Goal: Information Seeking & Learning: Learn about a topic

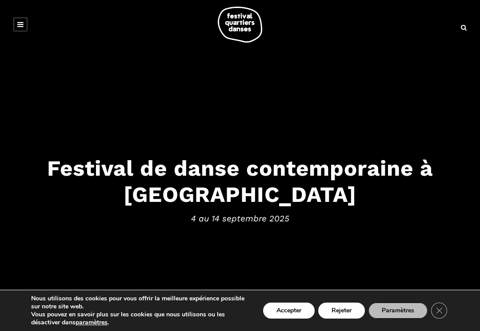
click at [344, 308] on button "Rejeter" at bounding box center [341, 311] width 47 height 16
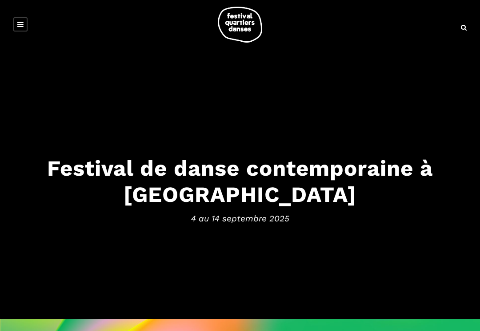
click at [22, 24] on icon at bounding box center [20, 24] width 6 height 7
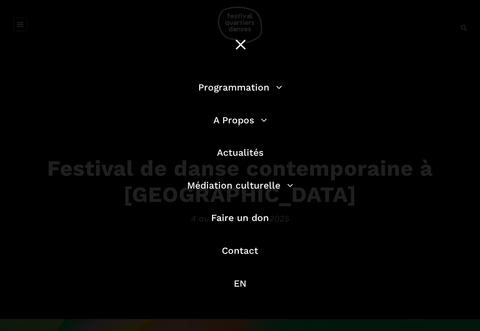
click at [260, 93] on link "Programmation" at bounding box center [240, 87] width 84 height 11
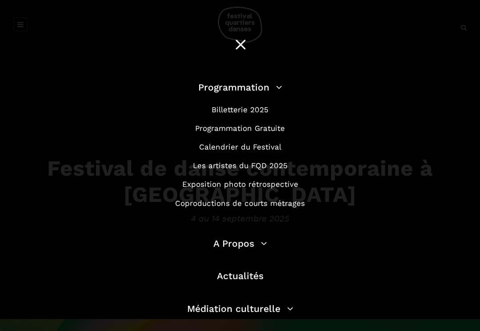
click at [277, 132] on link "Programmation Gratuite" at bounding box center [240, 128] width 90 height 9
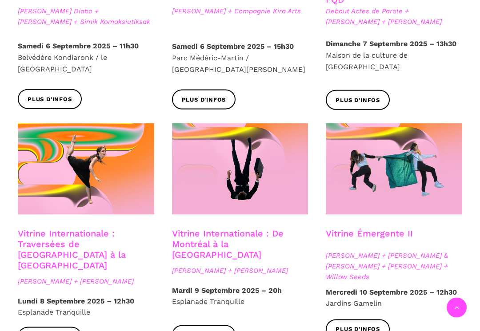
scroll to position [656, 0]
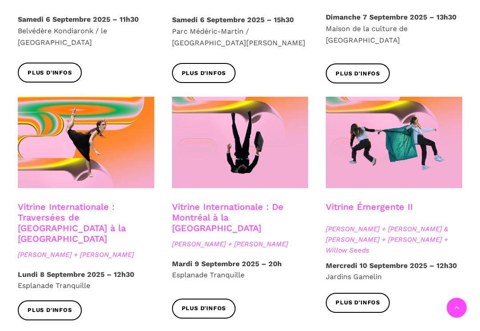
click at [368, 69] on span "Plus d'infos" at bounding box center [357, 73] width 44 height 9
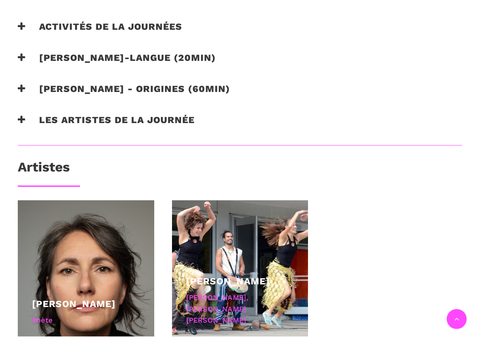
scroll to position [683, 0]
